Goal: Navigation & Orientation: Find specific page/section

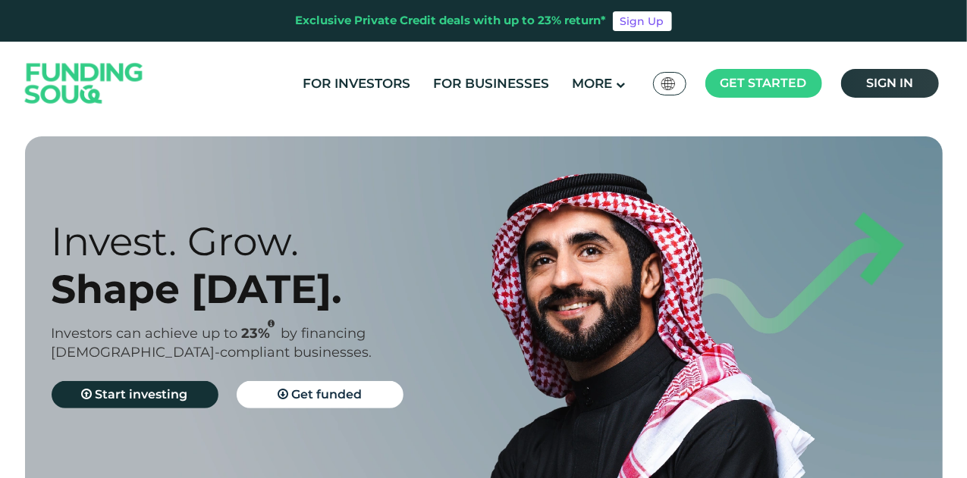
click at [884, 91] on link "Sign in" at bounding box center [890, 83] width 98 height 29
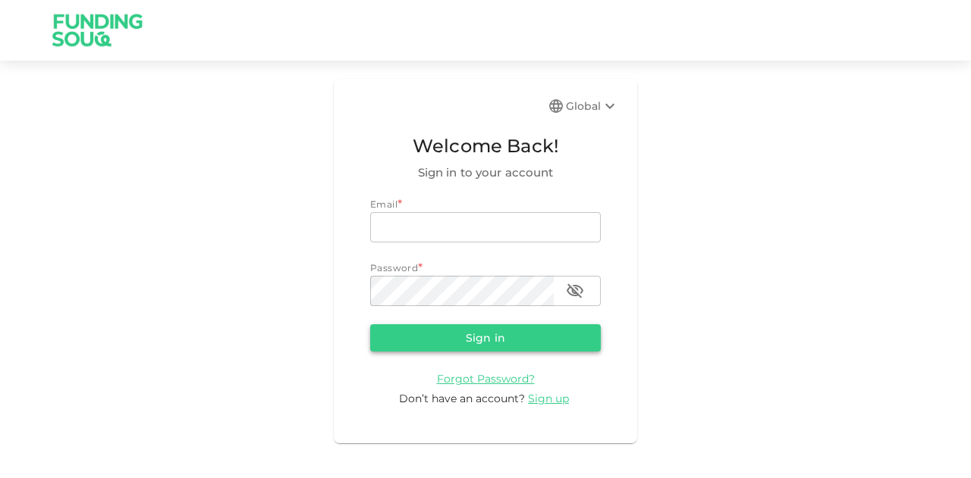
type input "[EMAIL_ADDRESS][PERSON_NAME][DOMAIN_NAME]"
click at [490, 347] on button "Sign in" at bounding box center [485, 338] width 231 height 27
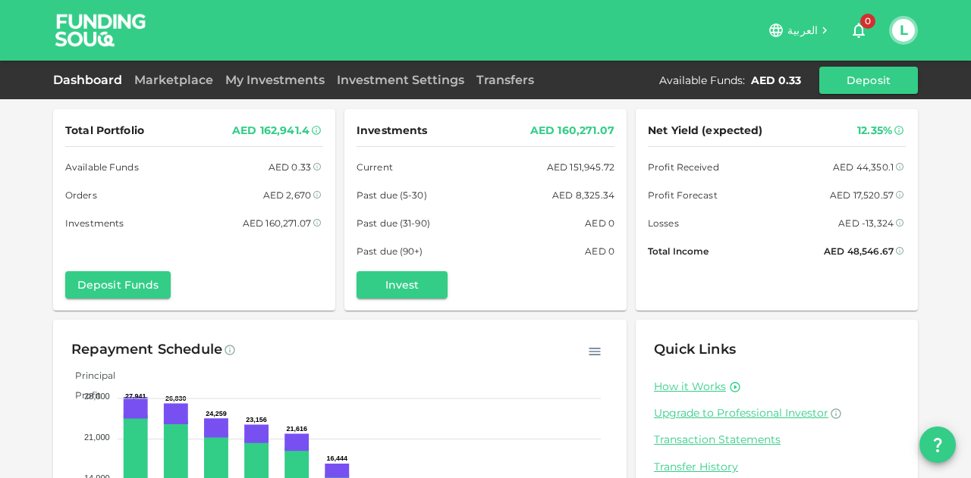
click at [184, 87] on div "Marketplace" at bounding box center [173, 80] width 91 height 18
click at [196, 83] on link "Marketplace" at bounding box center [173, 80] width 91 height 14
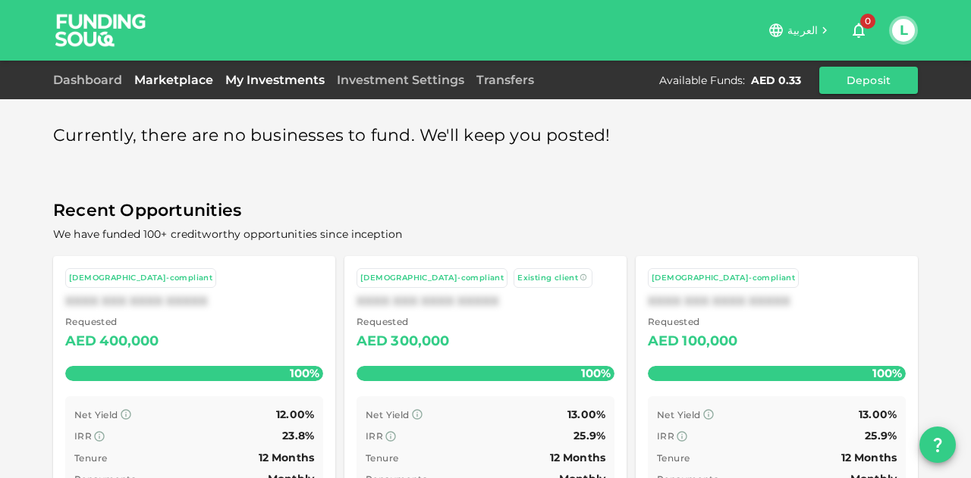
click at [281, 83] on link "My Investments" at bounding box center [274, 80] width 111 height 14
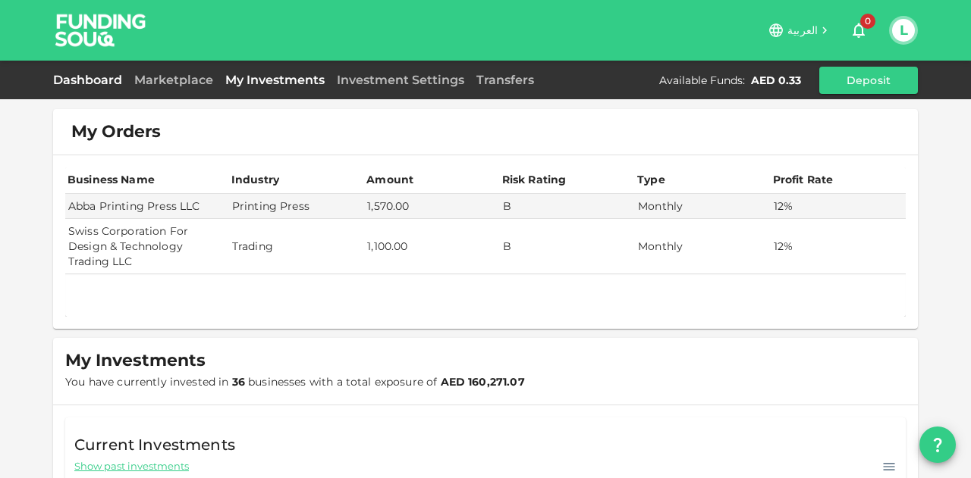
click at [119, 80] on link "Dashboard" at bounding box center [90, 80] width 75 height 14
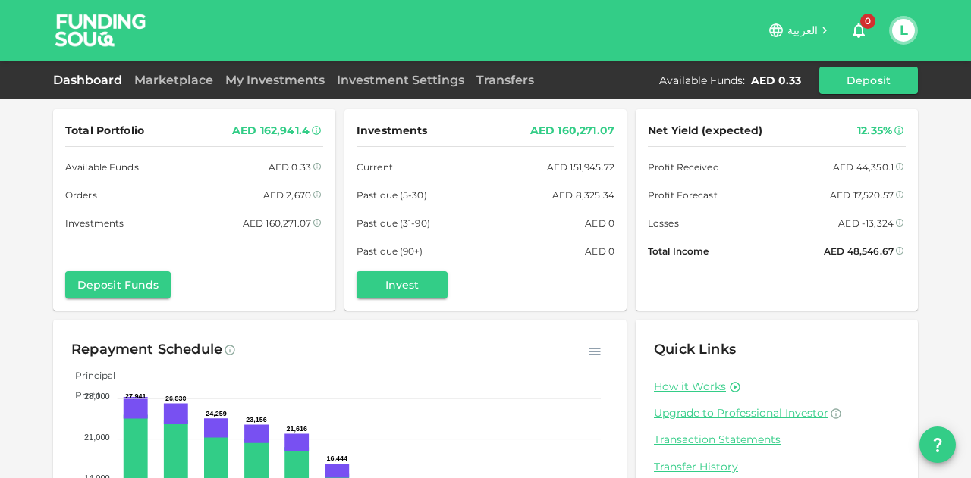
click at [253, 89] on div "My Investments" at bounding box center [274, 80] width 111 height 18
click at [258, 78] on link "My Investments" at bounding box center [274, 80] width 111 height 14
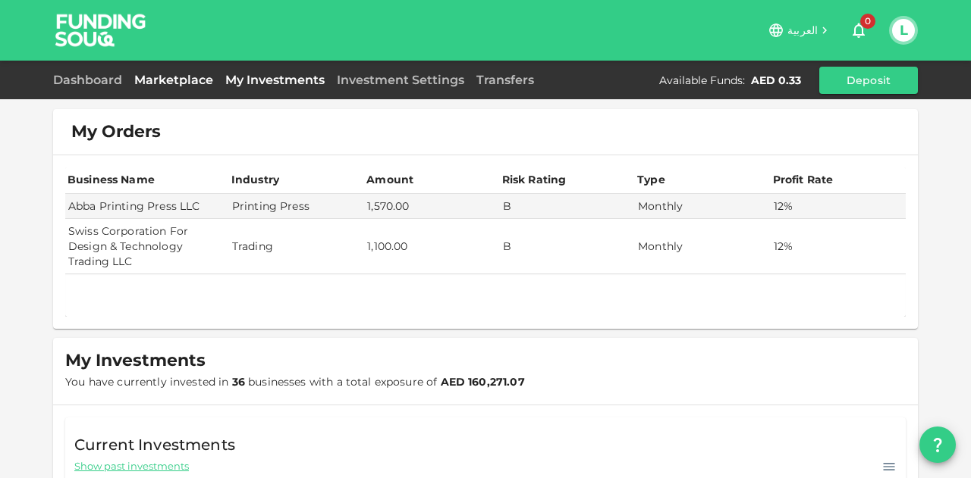
click at [162, 77] on link "Marketplace" at bounding box center [173, 80] width 91 height 14
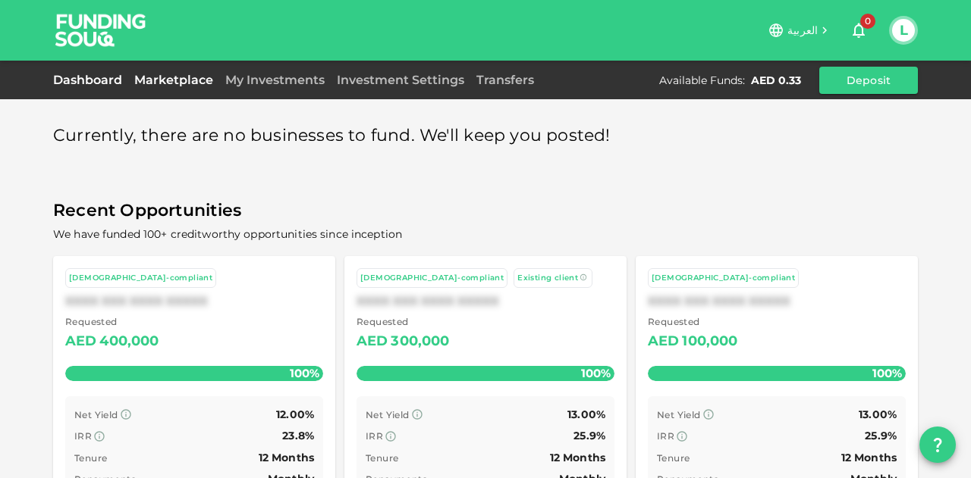
click at [99, 78] on link "Dashboard" at bounding box center [90, 80] width 75 height 14
